Goal: Information Seeking & Learning: Learn about a topic

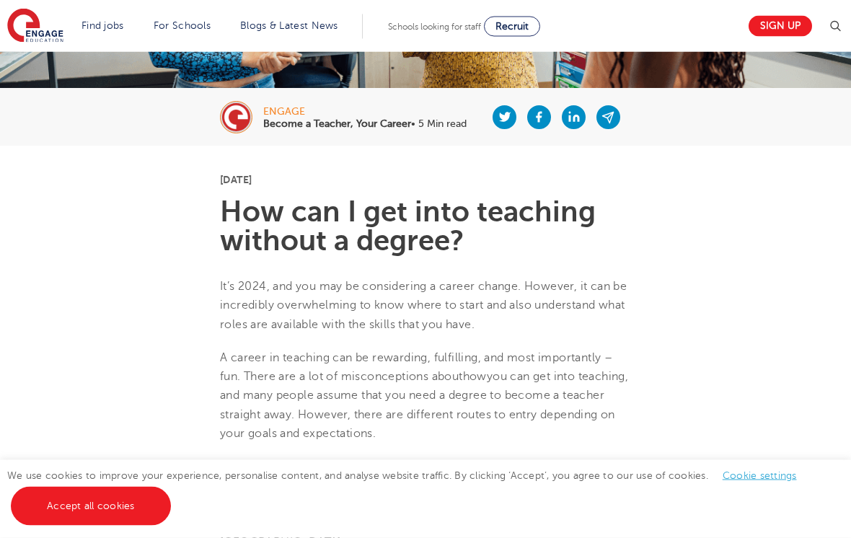
scroll to position [252, 0]
click at [118, 526] on link "Accept all cookies" at bounding box center [91, 506] width 160 height 39
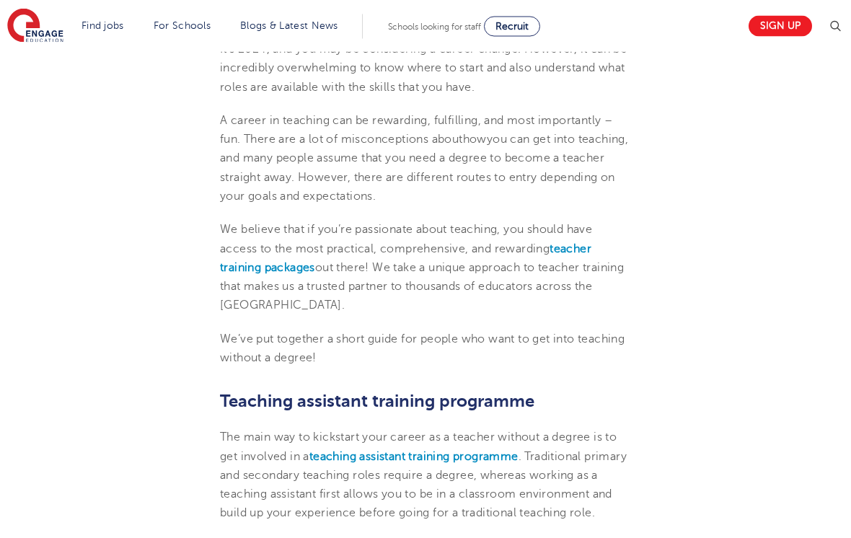
scroll to position [490, 0]
click at [582, 249] on b "teacher training packages" at bounding box center [405, 258] width 371 height 32
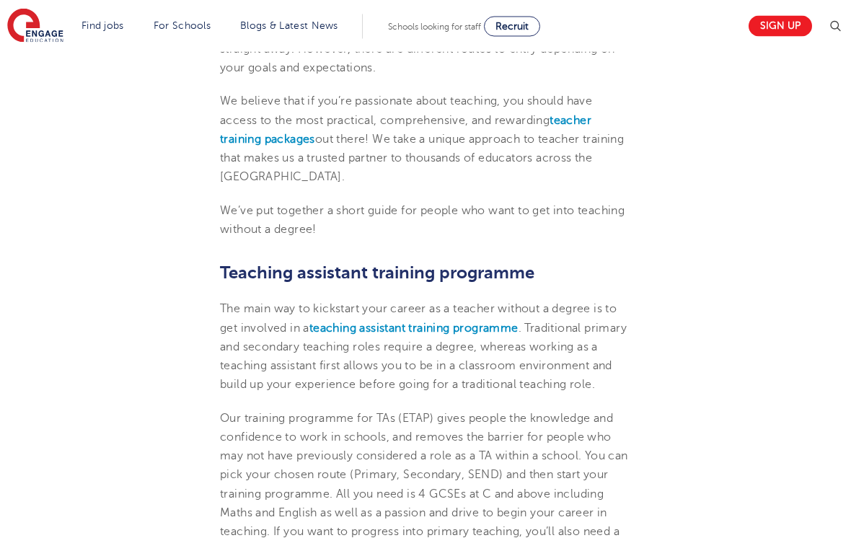
scroll to position [632, 0]
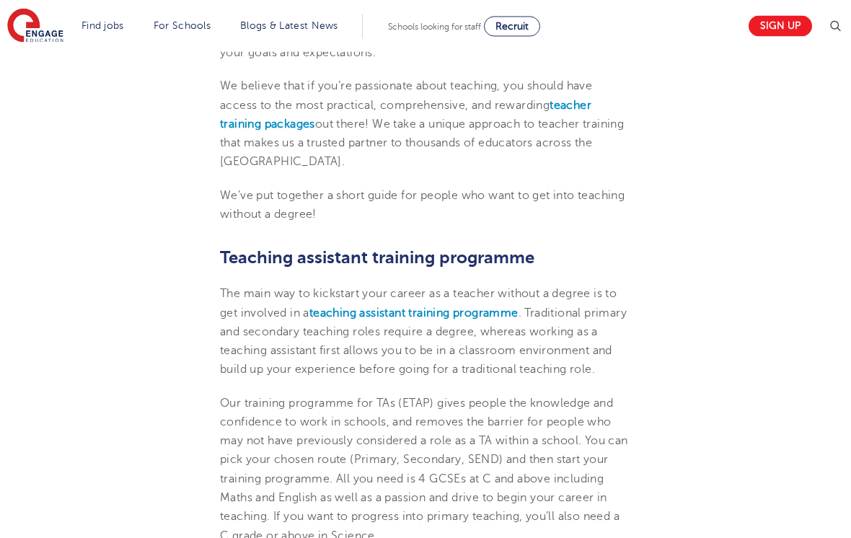
click at [464, 313] on b "teaching assistant training programme" at bounding box center [413, 313] width 209 height 13
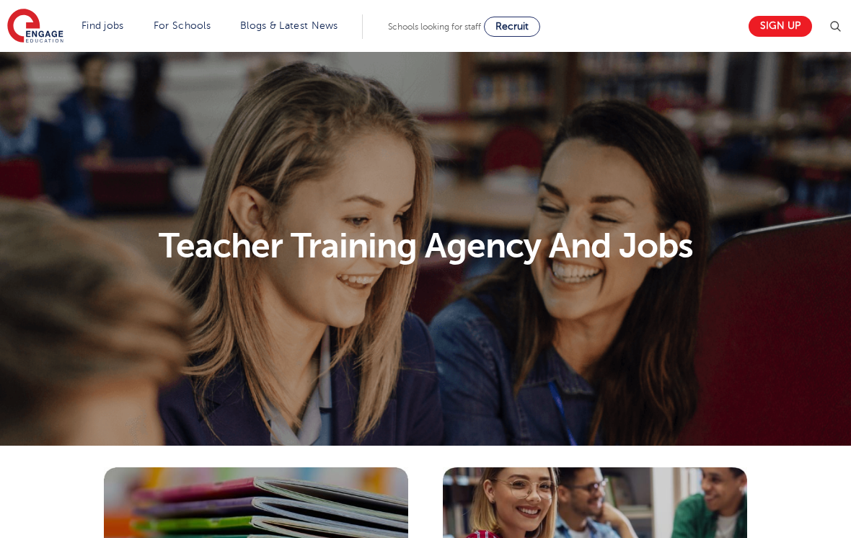
scroll to position [196, 0]
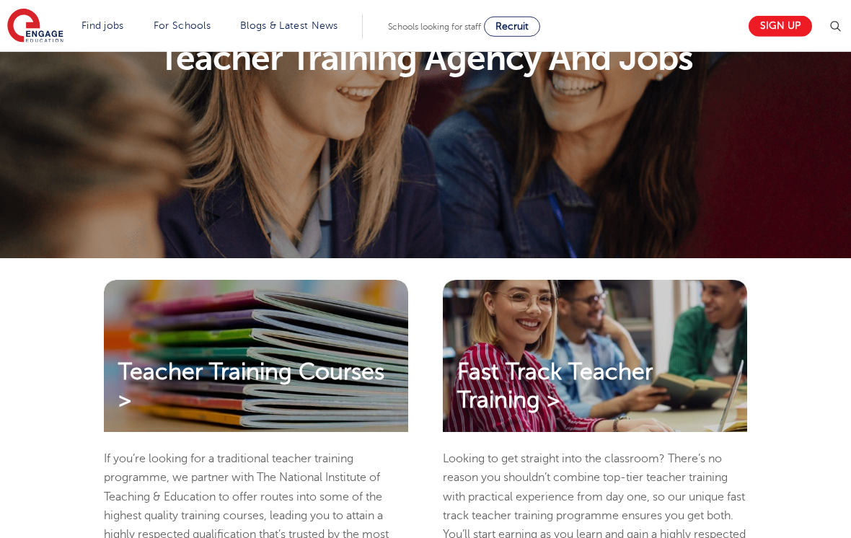
select select "GB"
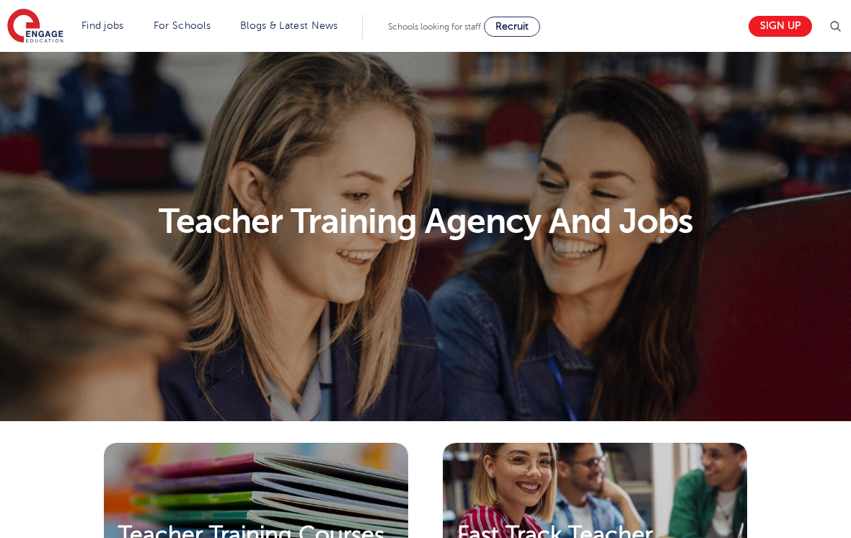
scroll to position [0, 0]
